Goal: Task Accomplishment & Management: Use online tool/utility

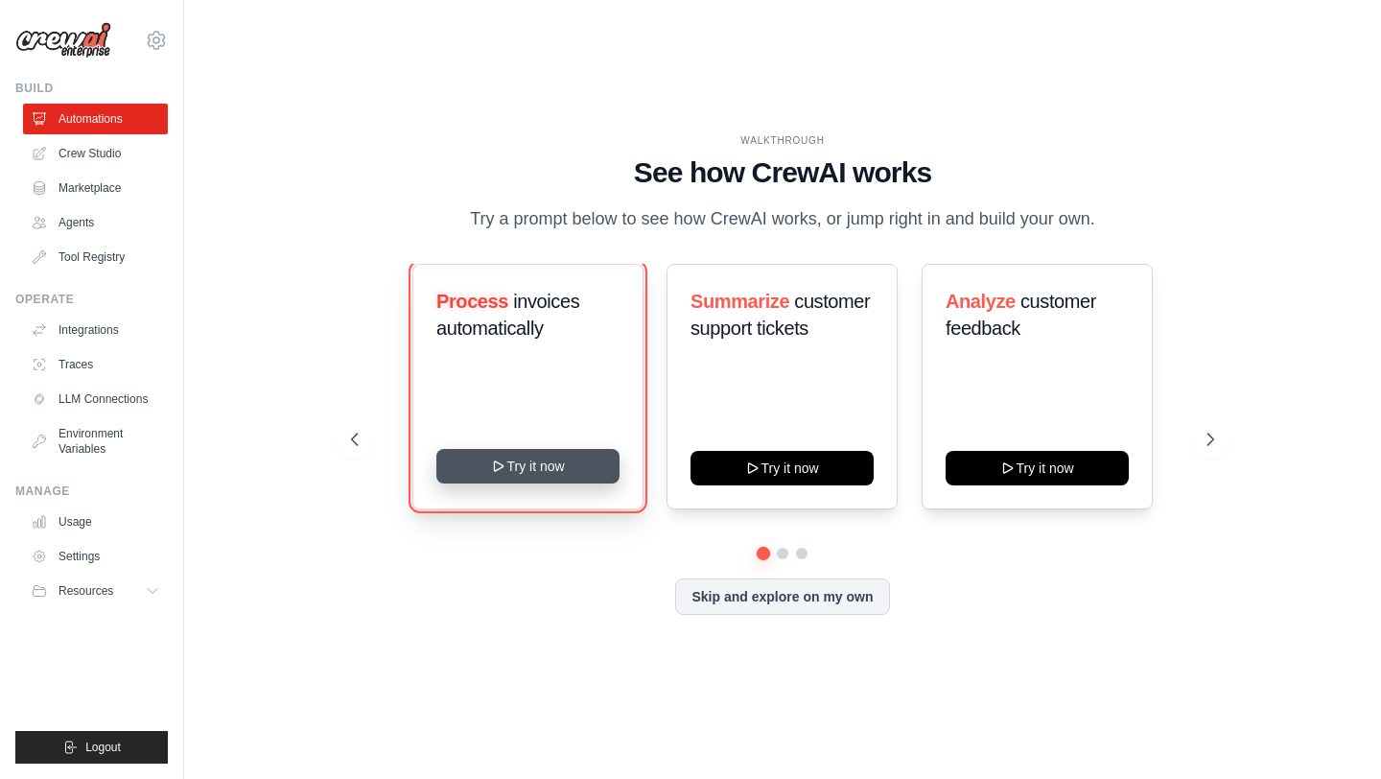
click at [527, 471] on button "Try it now" at bounding box center [527, 466] width 183 height 35
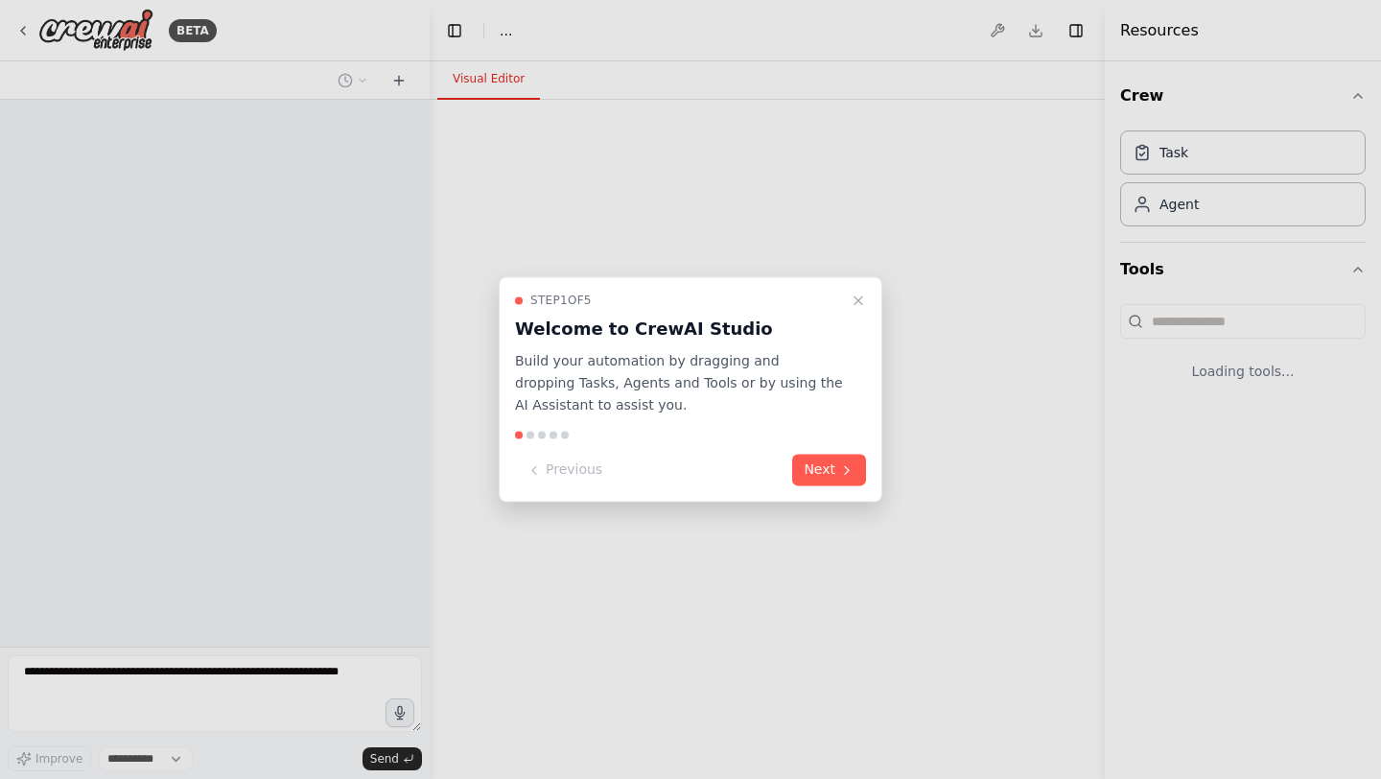
select select "****"
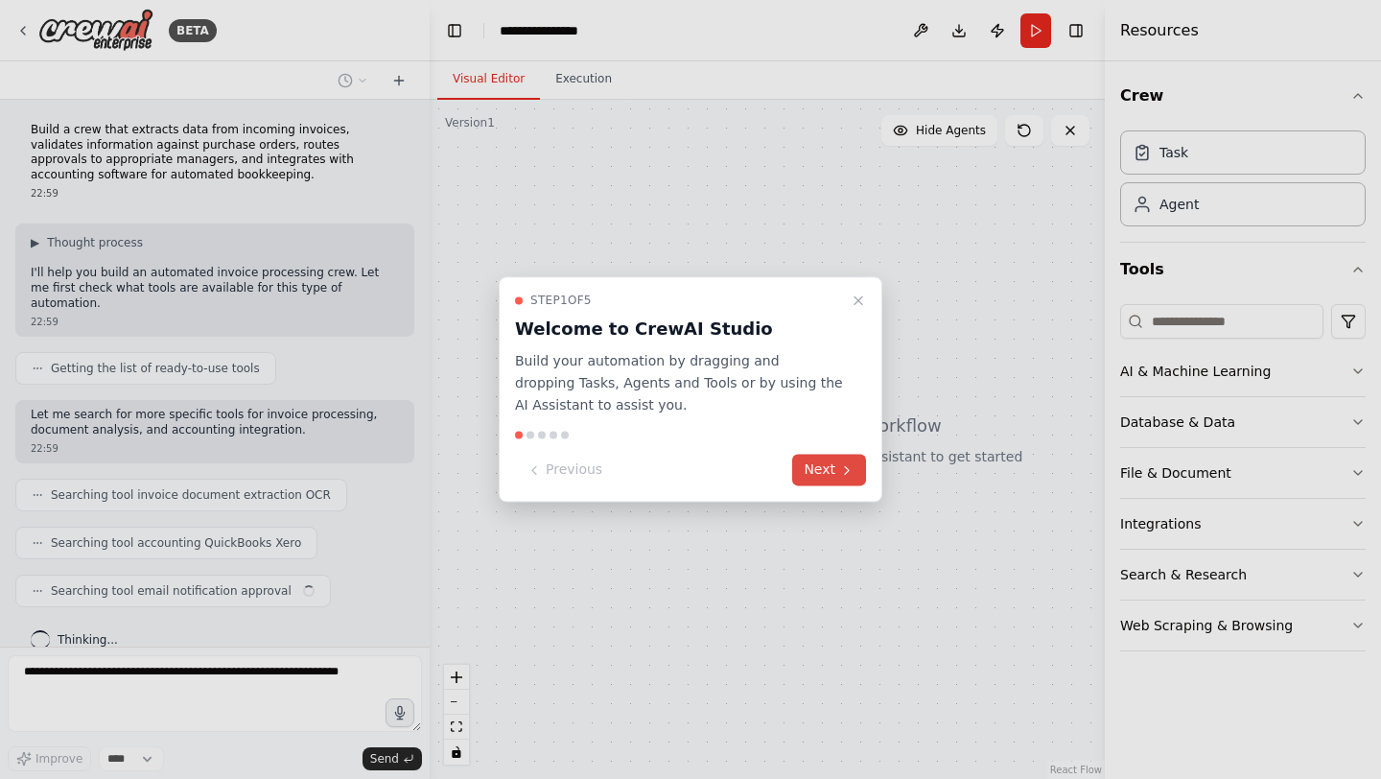
scroll to position [11, 0]
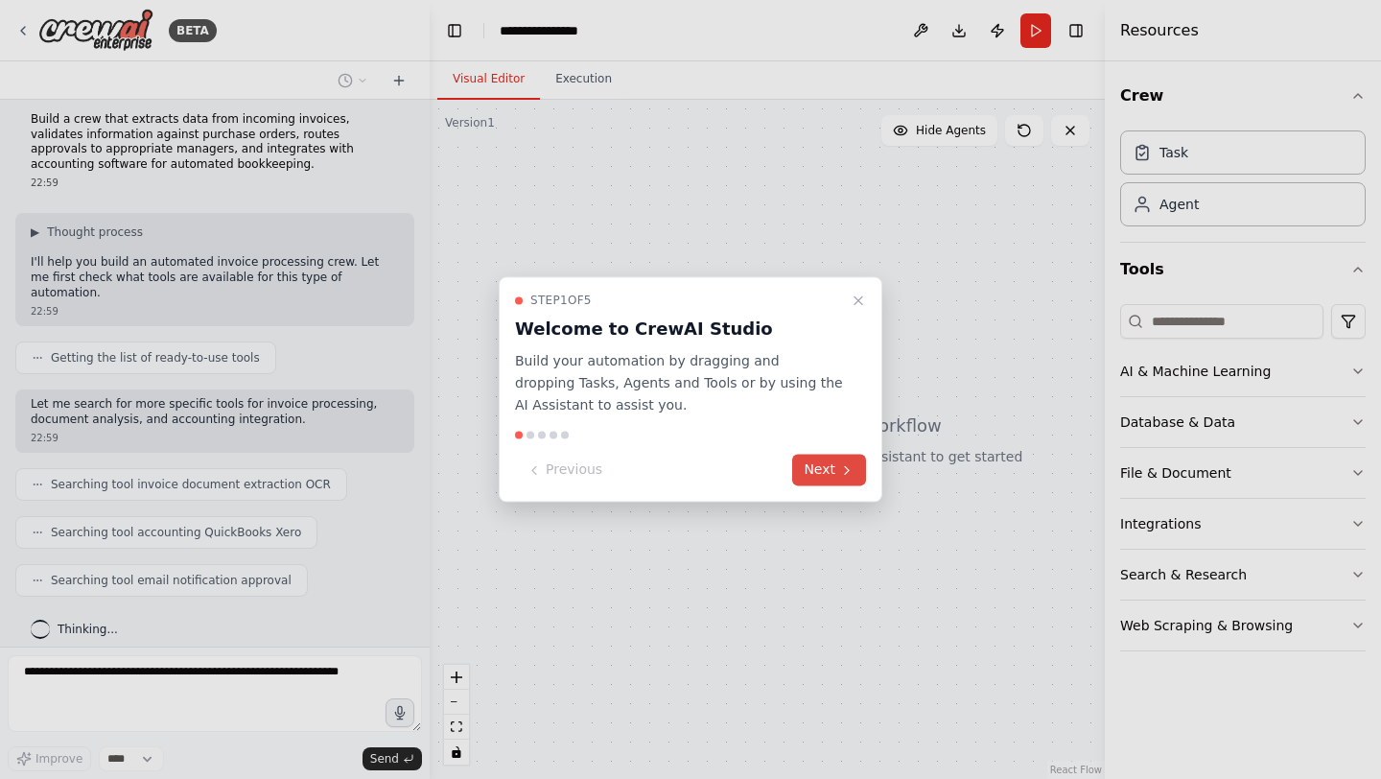
click at [830, 469] on button "Next" at bounding box center [829, 471] width 74 height 32
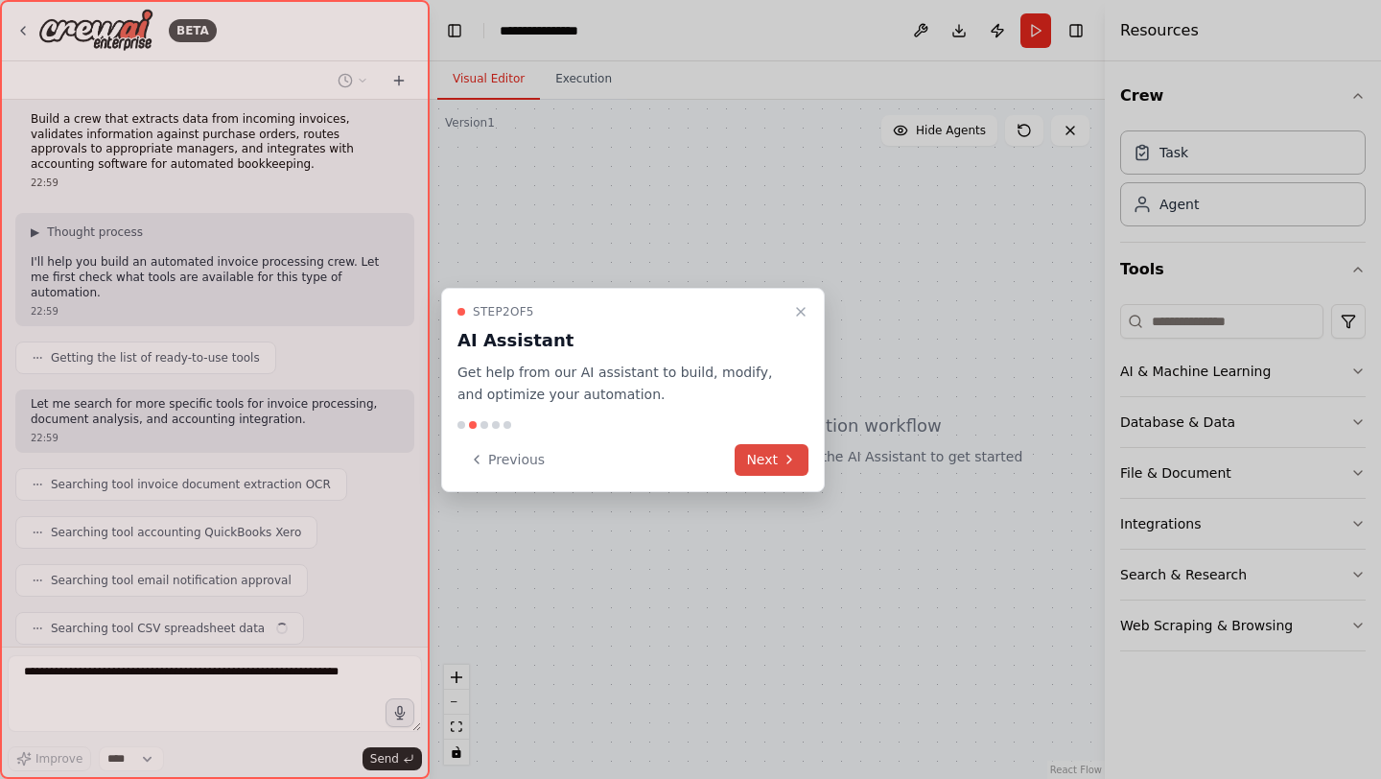
scroll to position [58, 0]
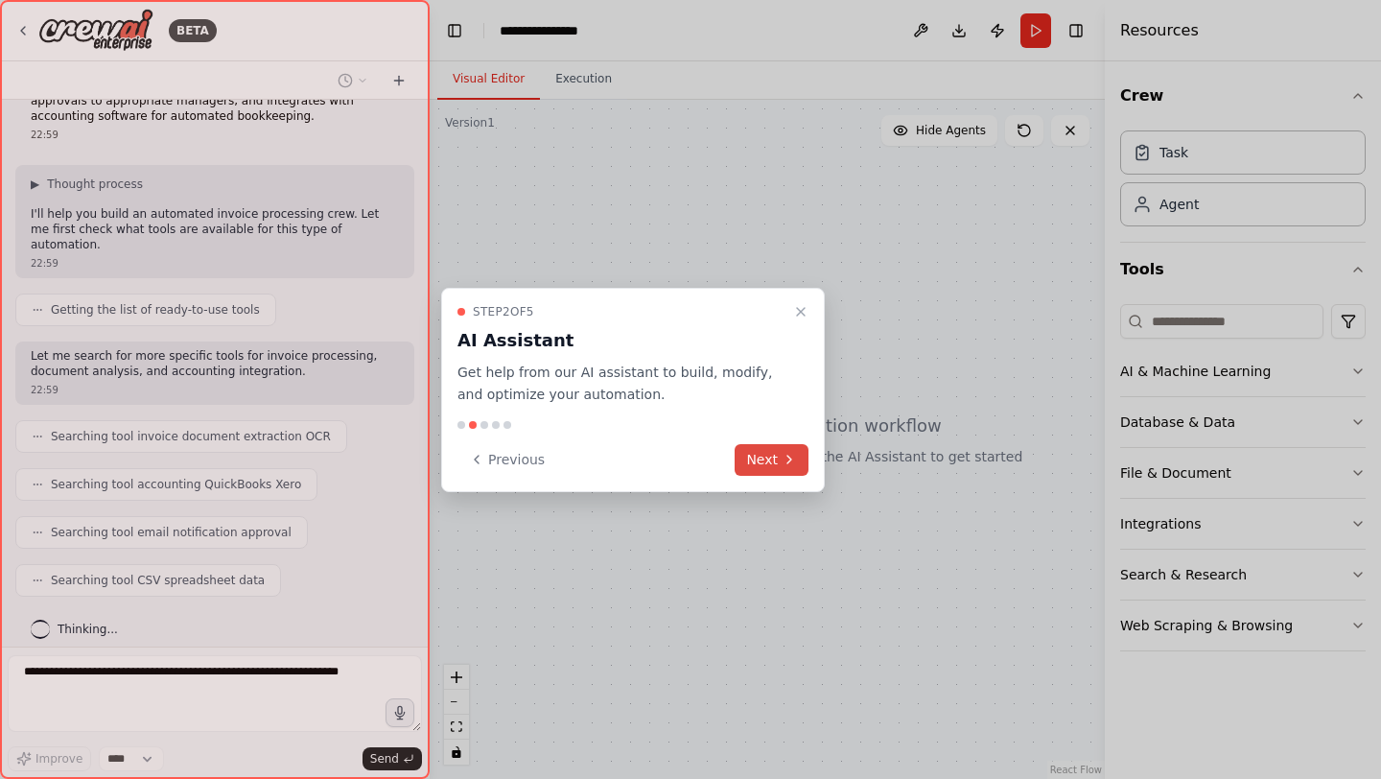
click at [779, 459] on button "Next" at bounding box center [772, 460] width 74 height 32
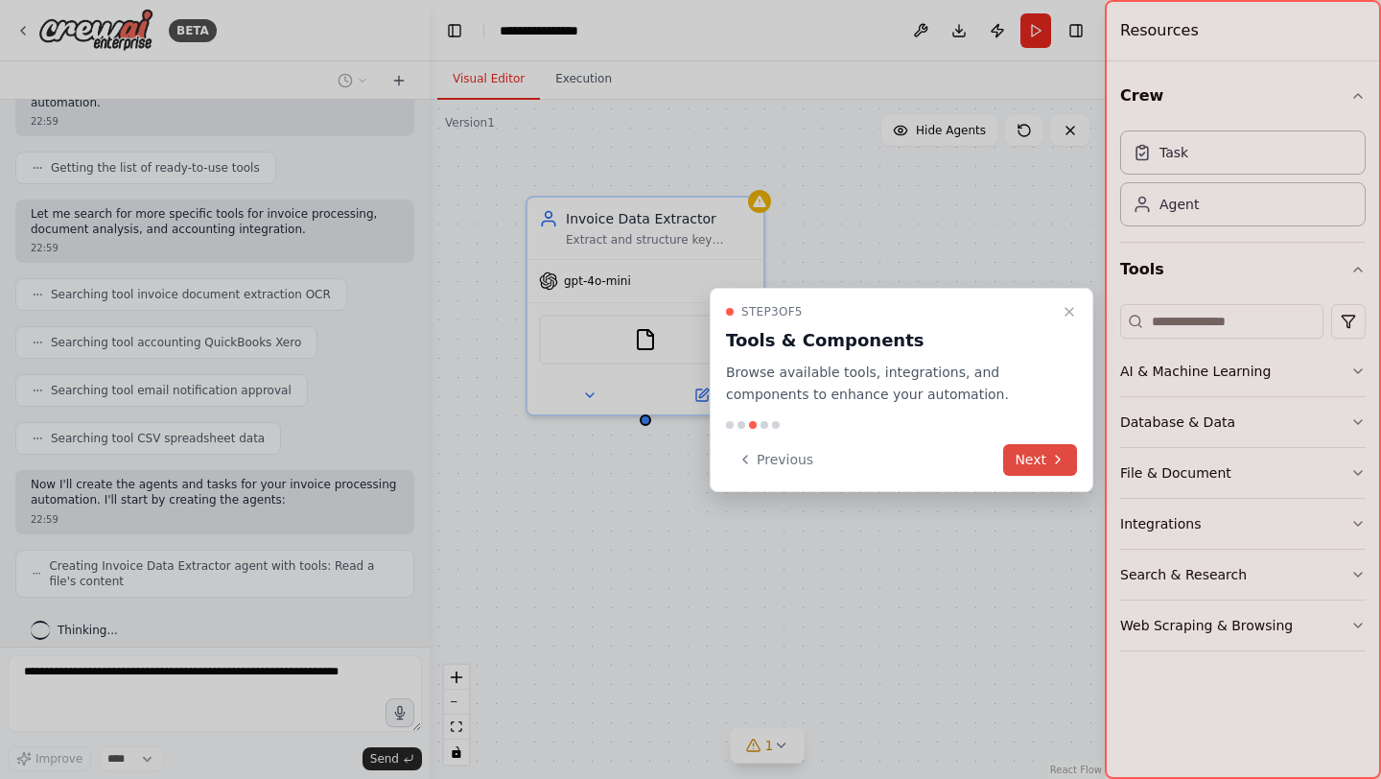
scroll to position [264, 0]
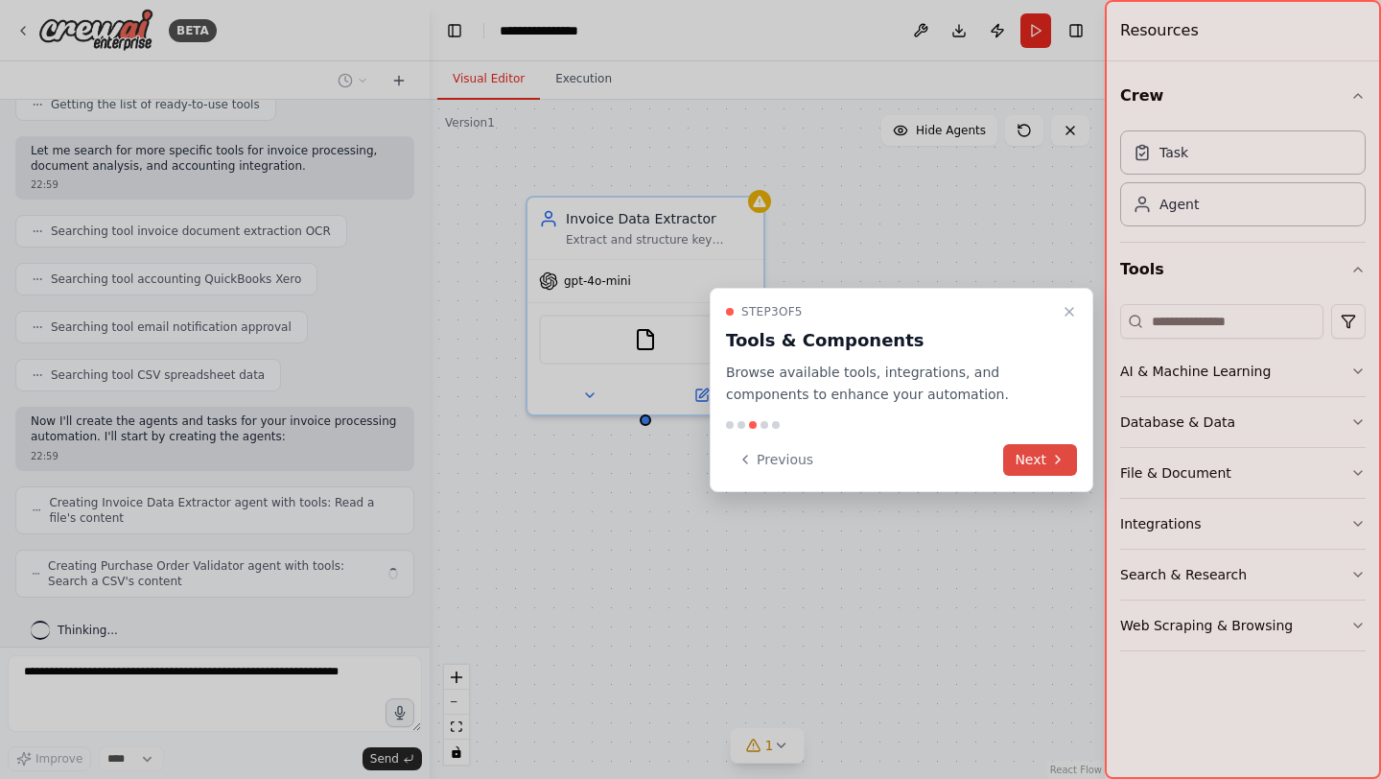
click at [1031, 458] on button "Next" at bounding box center [1040, 460] width 74 height 32
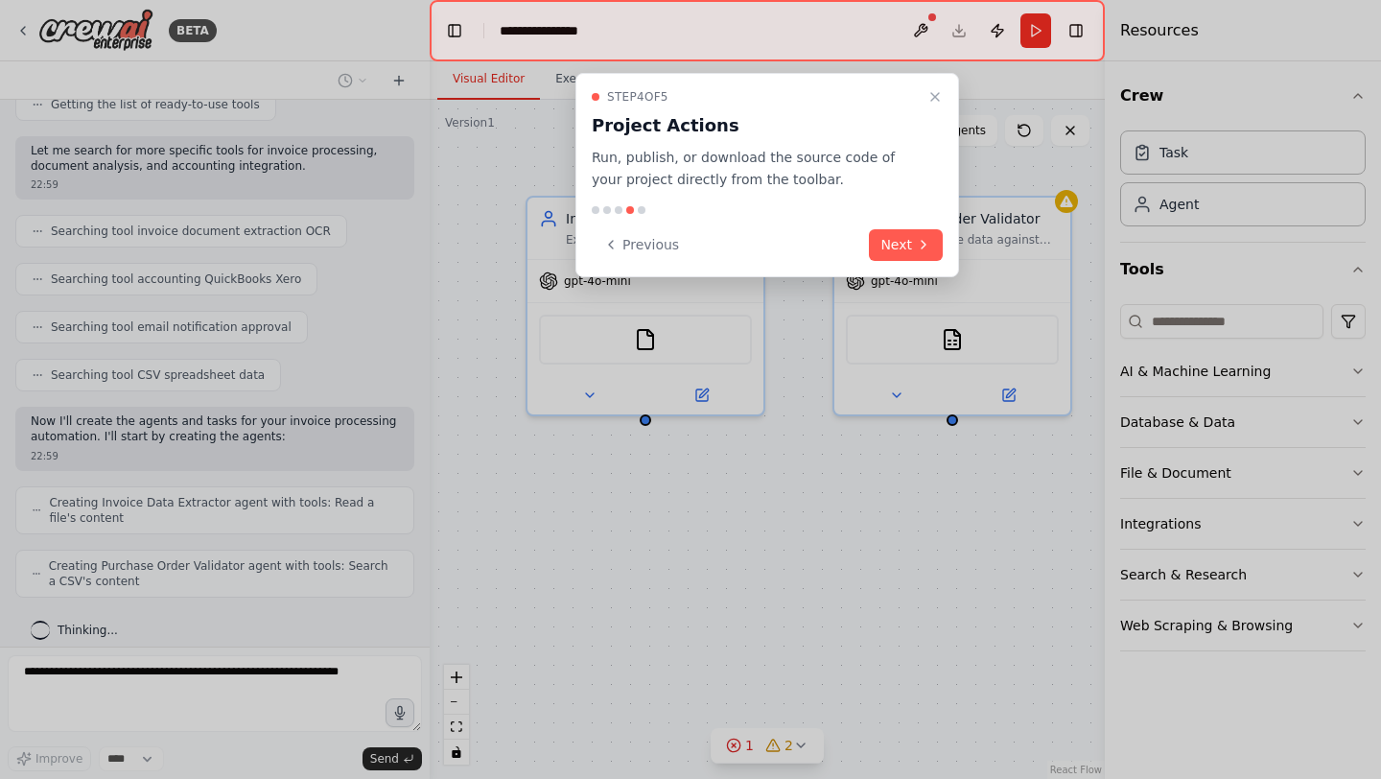
scroll to position [312, 0]
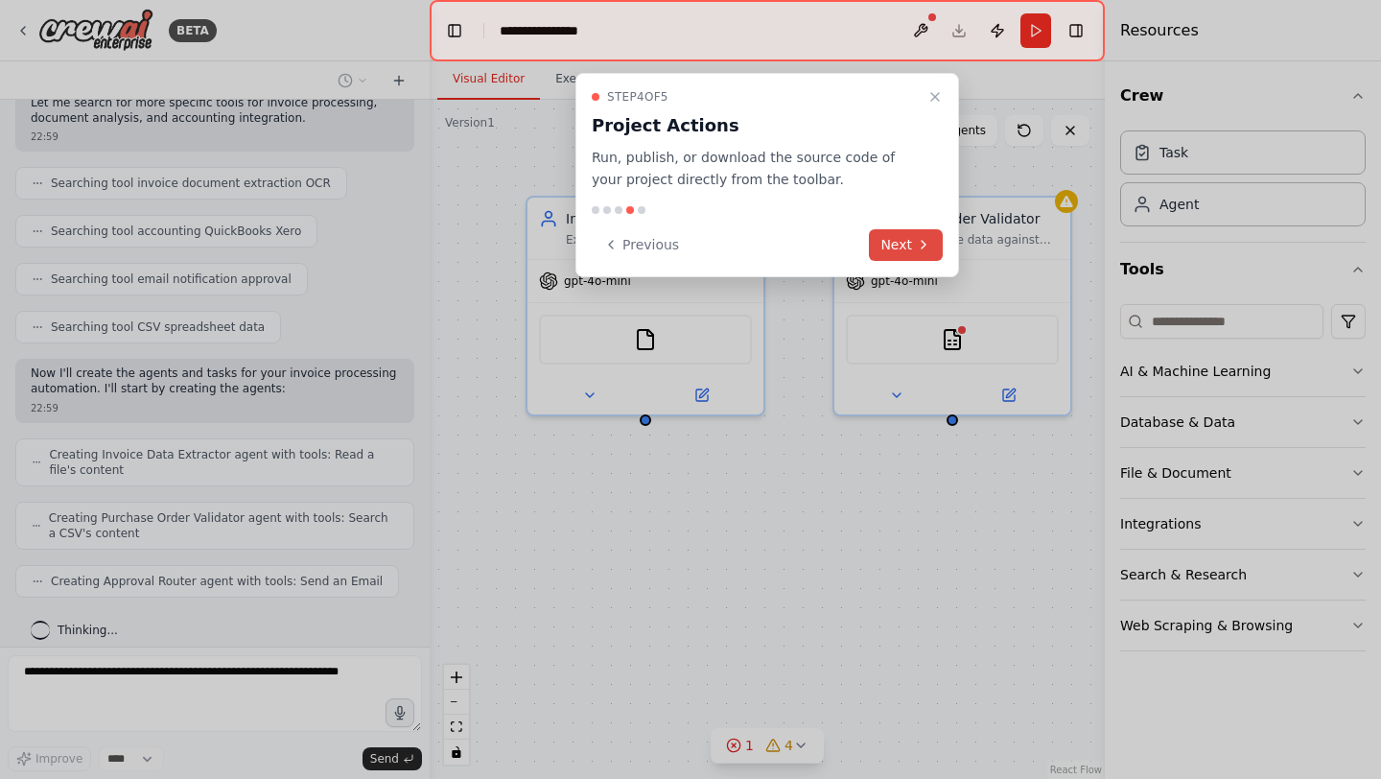
click at [906, 245] on button "Next" at bounding box center [906, 245] width 74 height 32
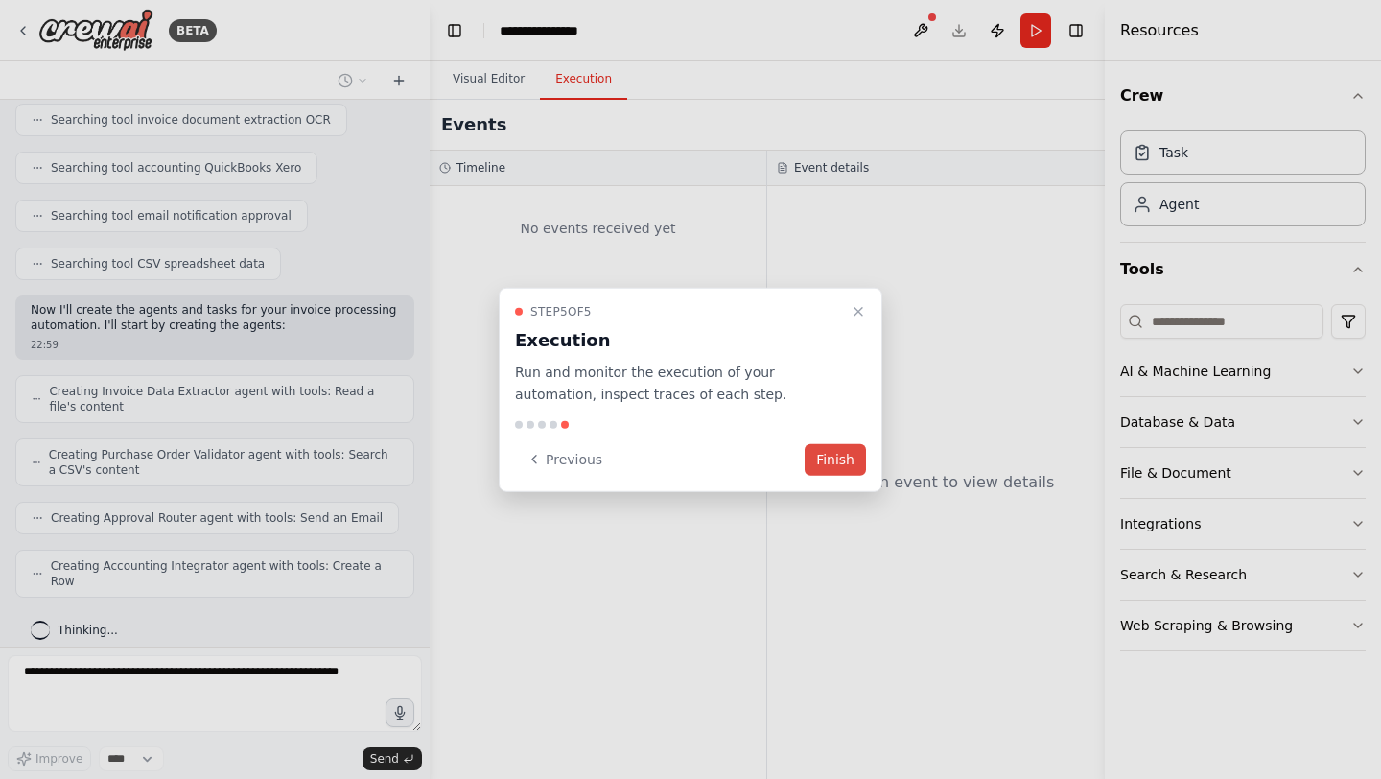
scroll to position [360, 0]
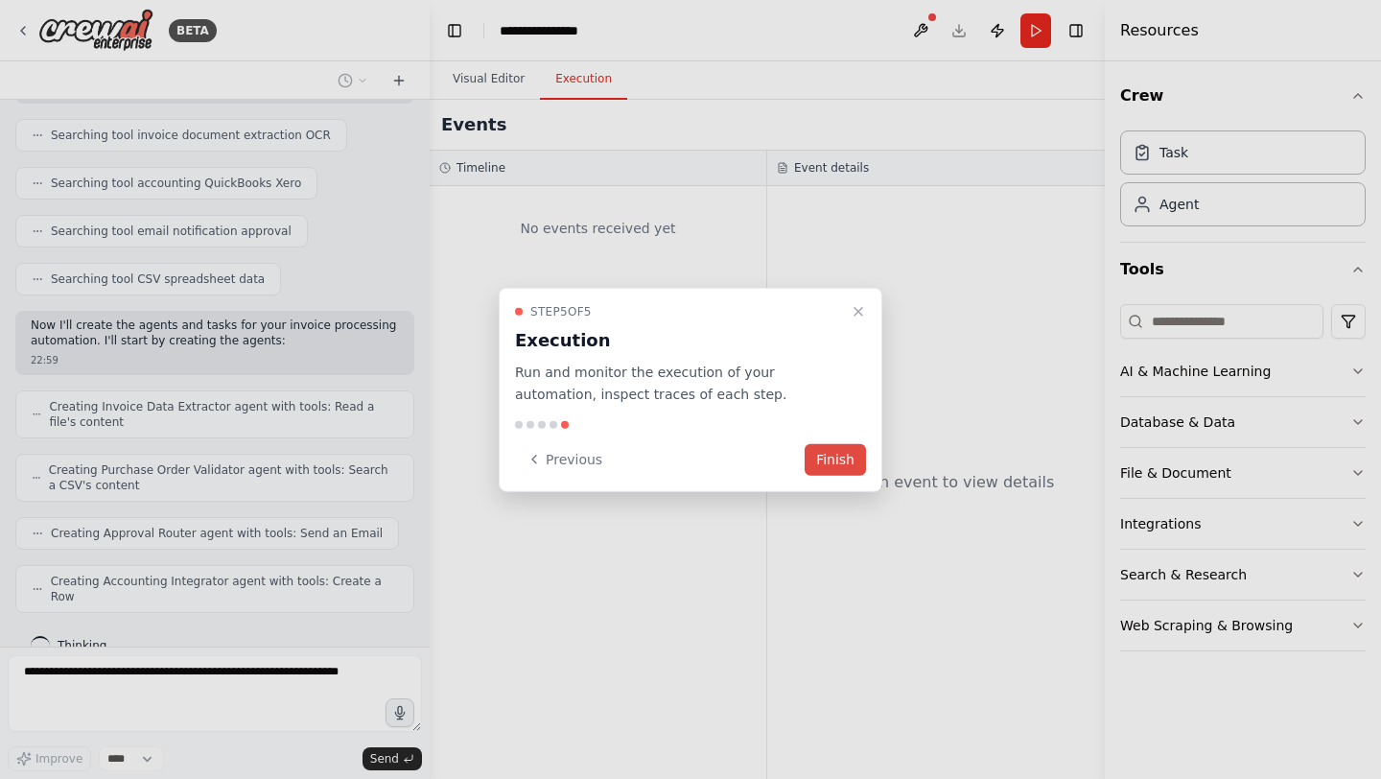
click at [833, 459] on button "Finish" at bounding box center [835, 459] width 61 height 32
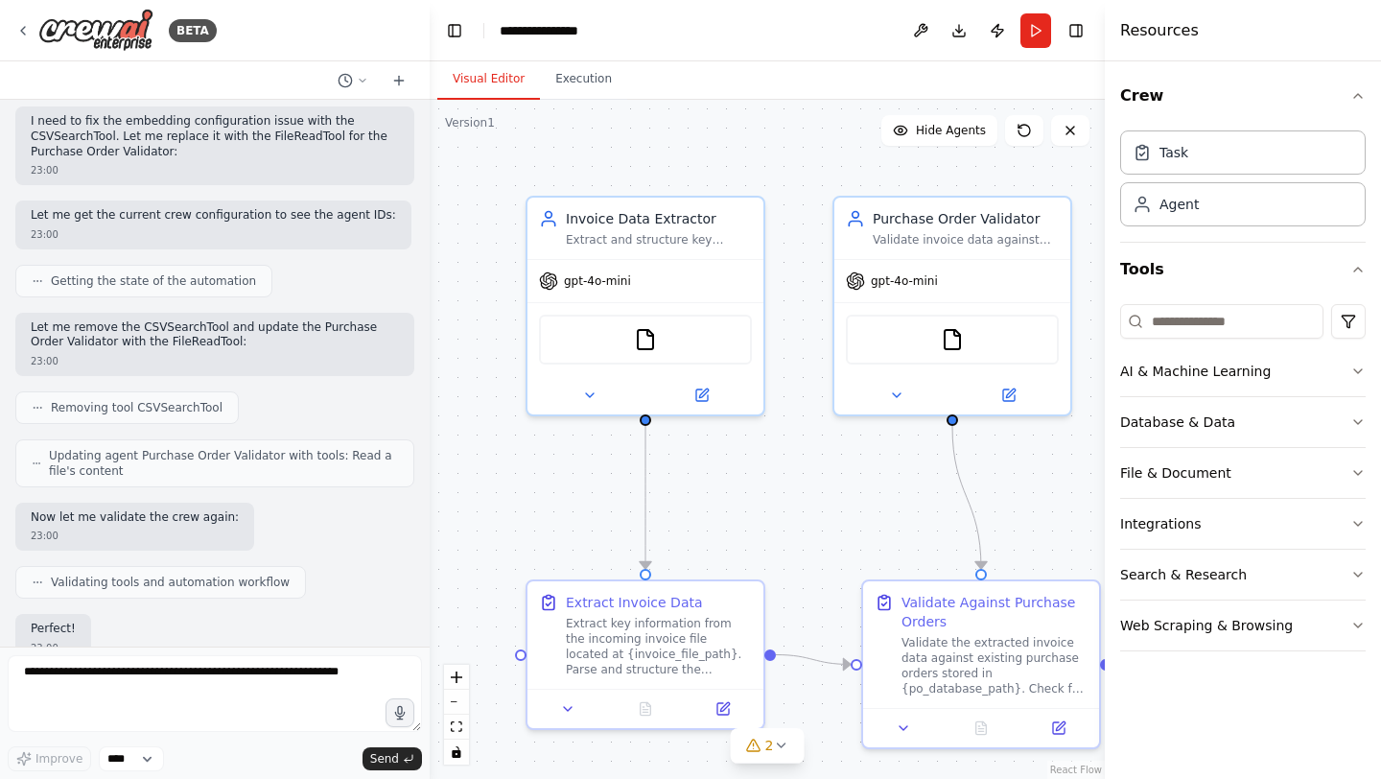
scroll to position [1361, 0]
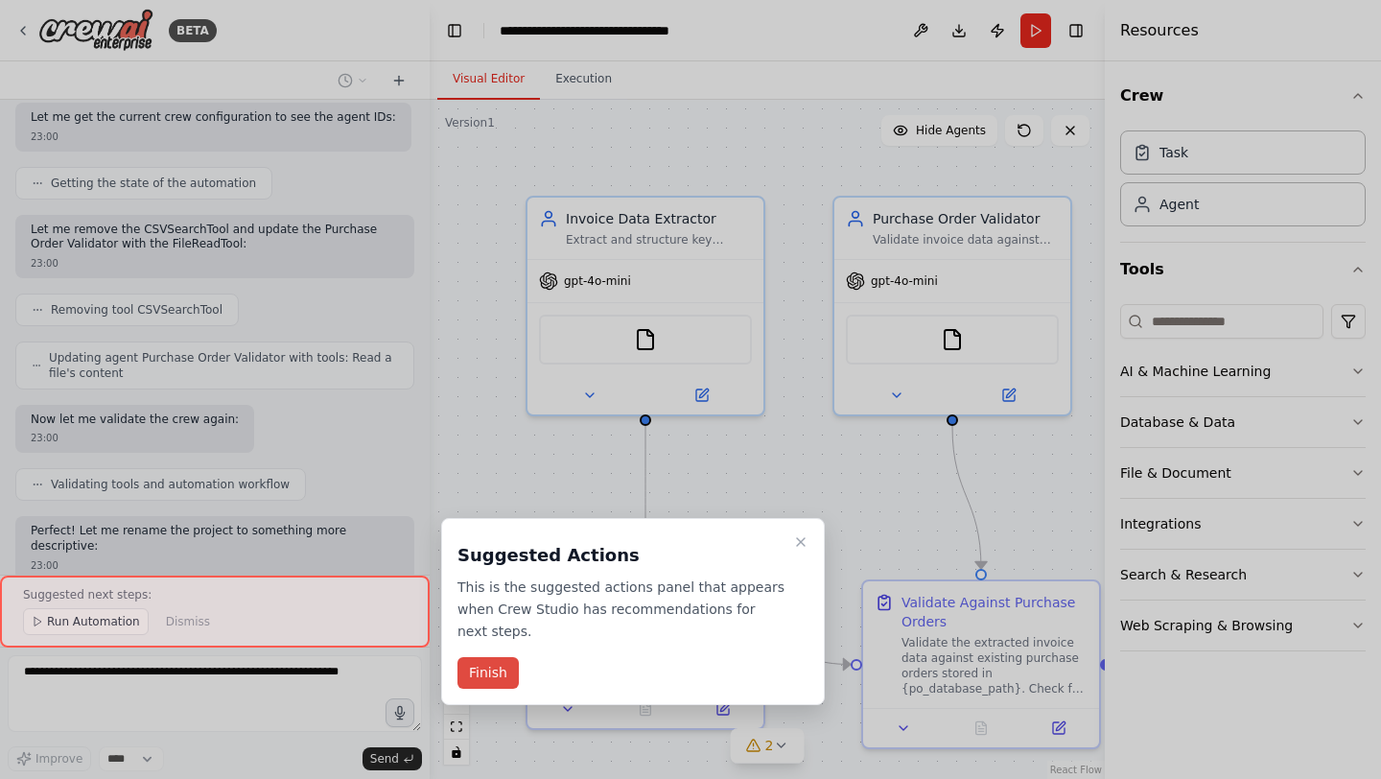
click at [499, 678] on button "Finish" at bounding box center [487, 673] width 61 height 32
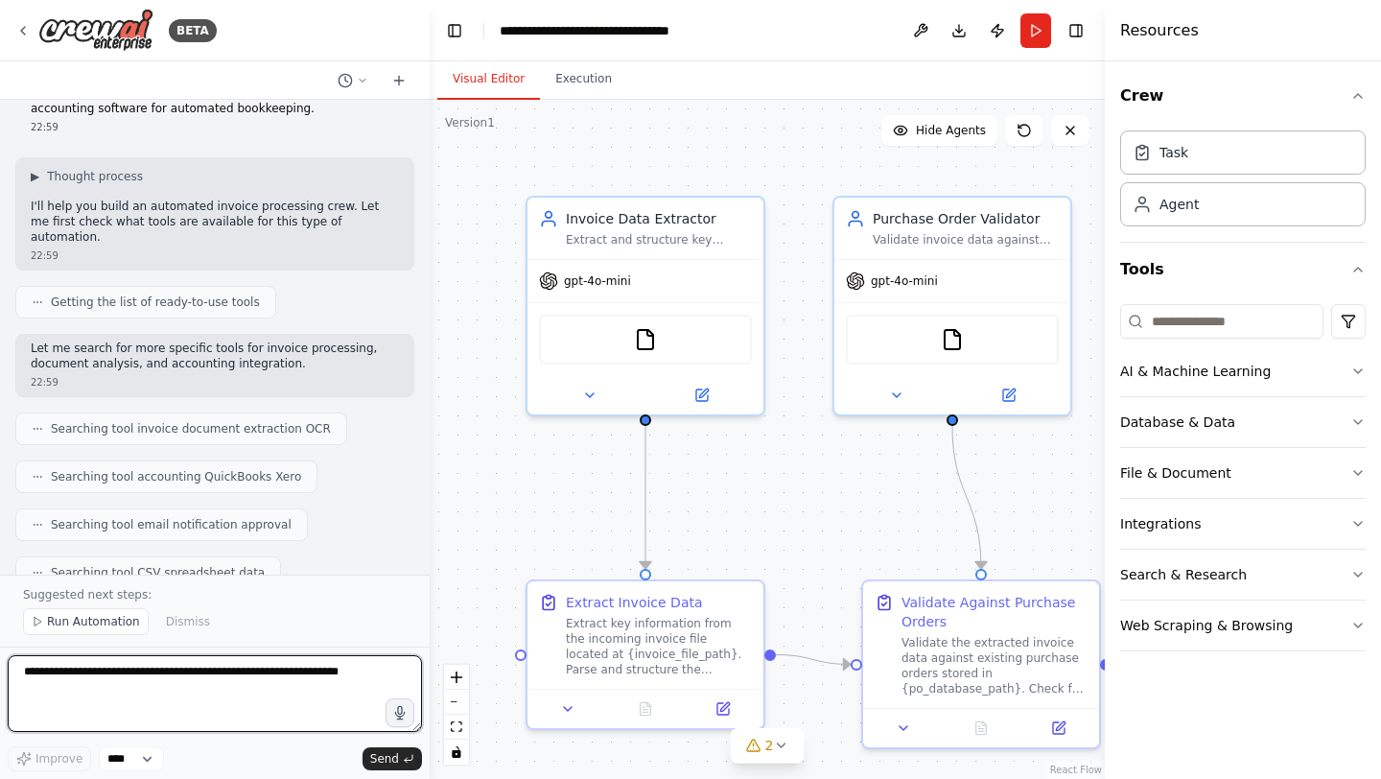
scroll to position [0, 0]
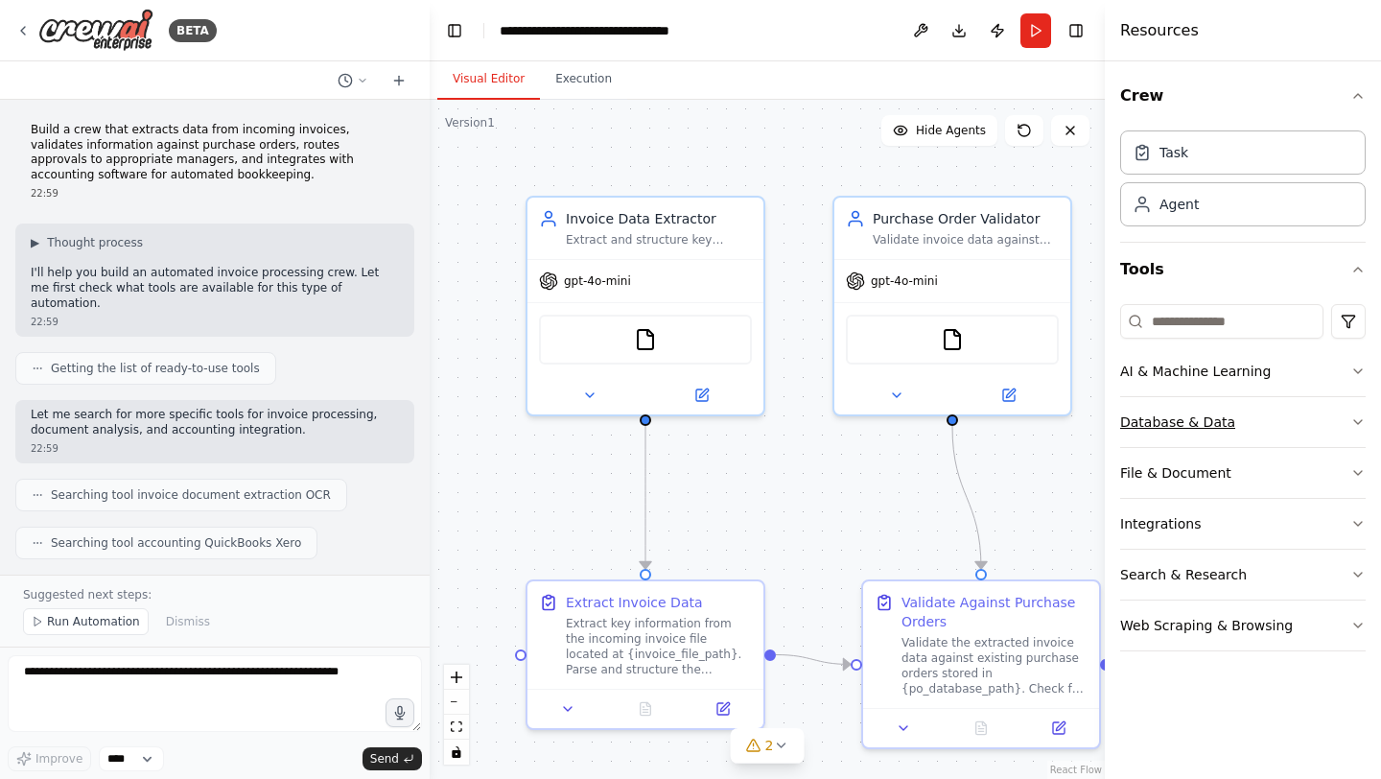
click at [1354, 418] on icon "button" at bounding box center [1357, 421] width 15 height 15
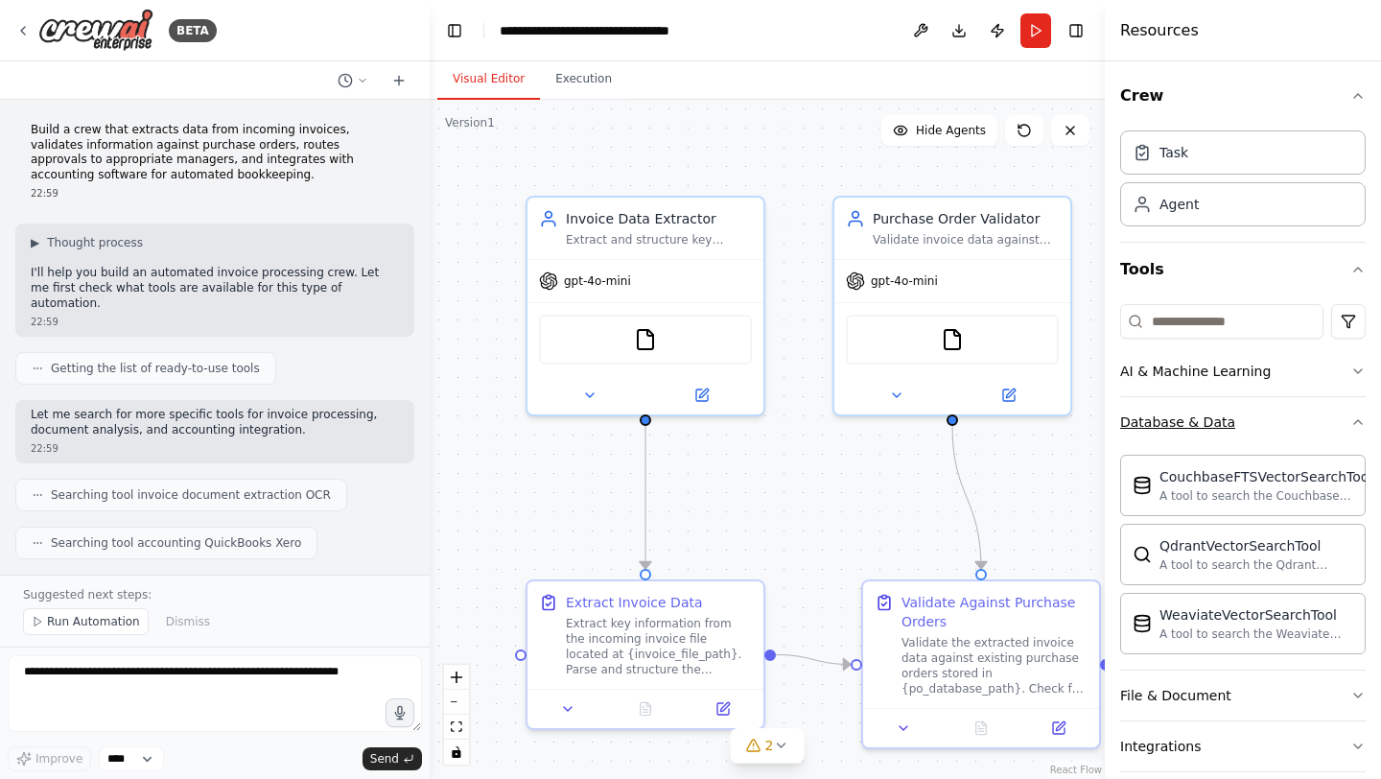
click at [1354, 418] on icon "button" at bounding box center [1357, 421] width 15 height 15
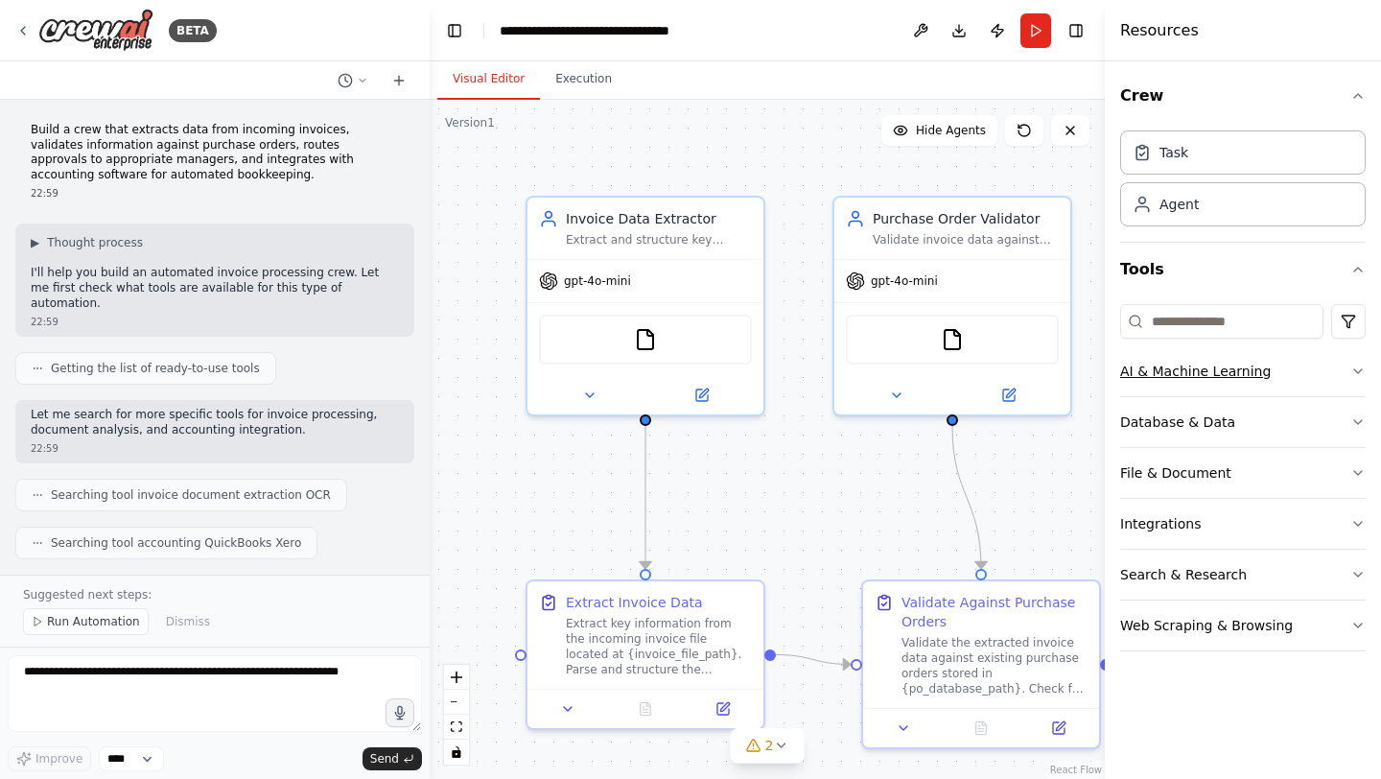
click at [1359, 369] on icon "button" at bounding box center [1357, 370] width 15 height 15
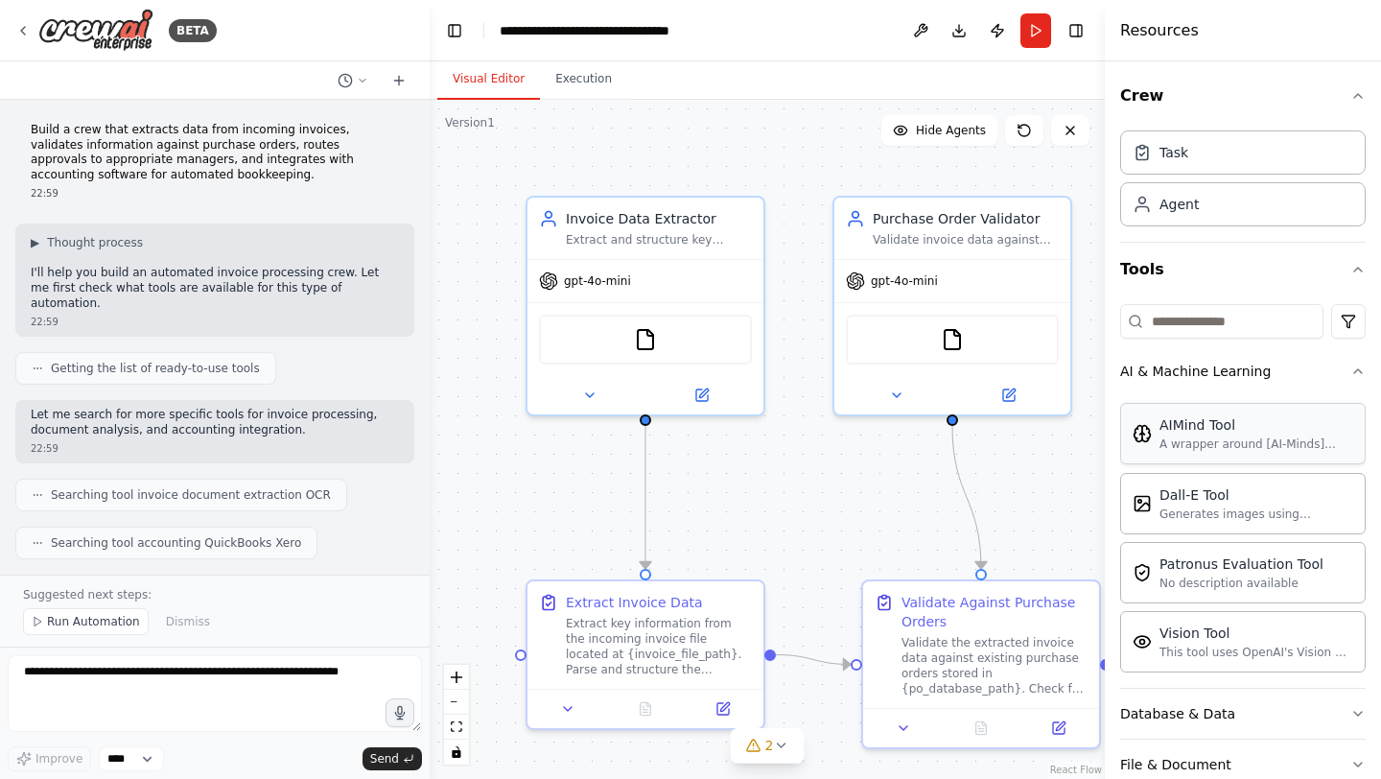
click at [1210, 436] on div "A wrapper around [AI-Minds](https://mindsdb.com/minds). Useful for when you nee…" at bounding box center [1256, 443] width 194 height 15
click at [1328, 442] on div "A wrapper around [AI-Minds](https://mindsdb.com/minds). Useful for when you nee…" at bounding box center [1256, 443] width 194 height 15
click at [975, 339] on img at bounding box center [971, 335] width 23 height 23
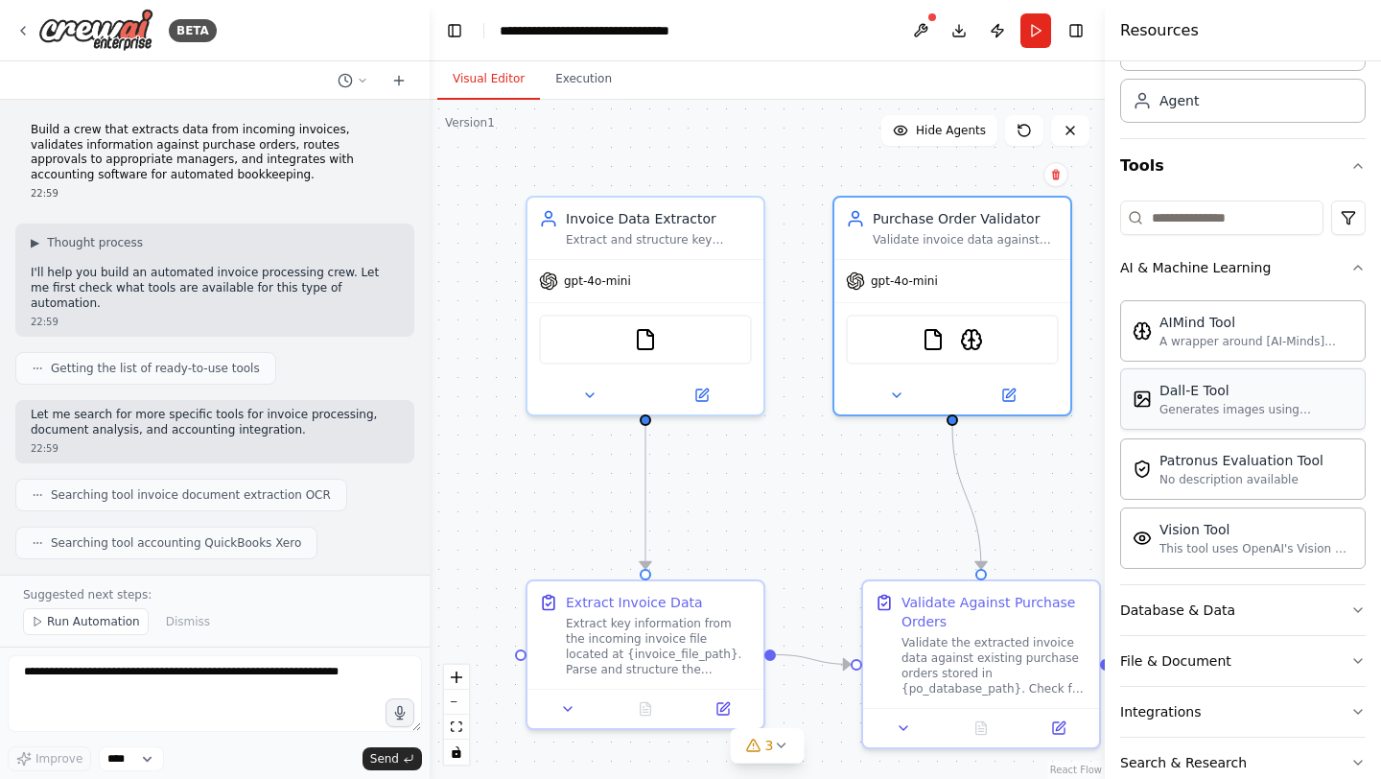
scroll to position [103, 0]
